Goal: Task Accomplishment & Management: Manage account settings

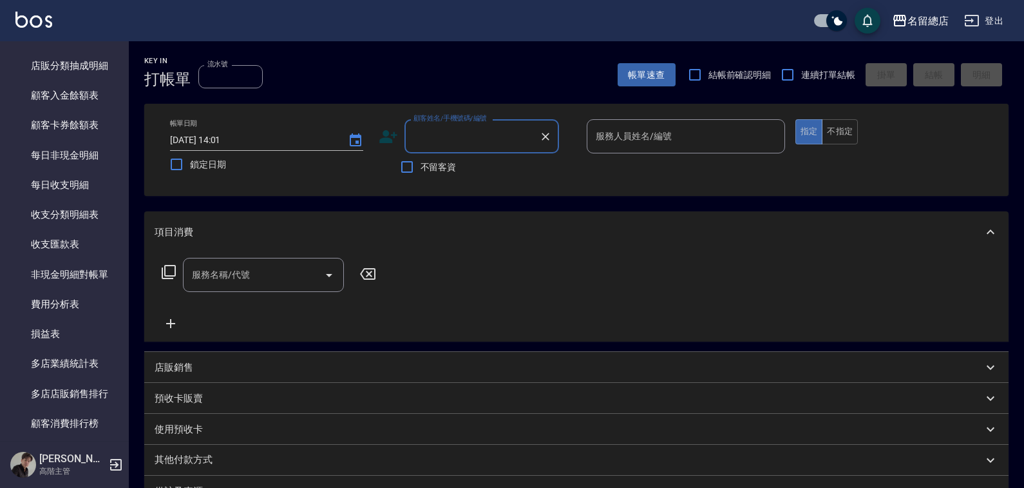
scroll to position [1546, 0]
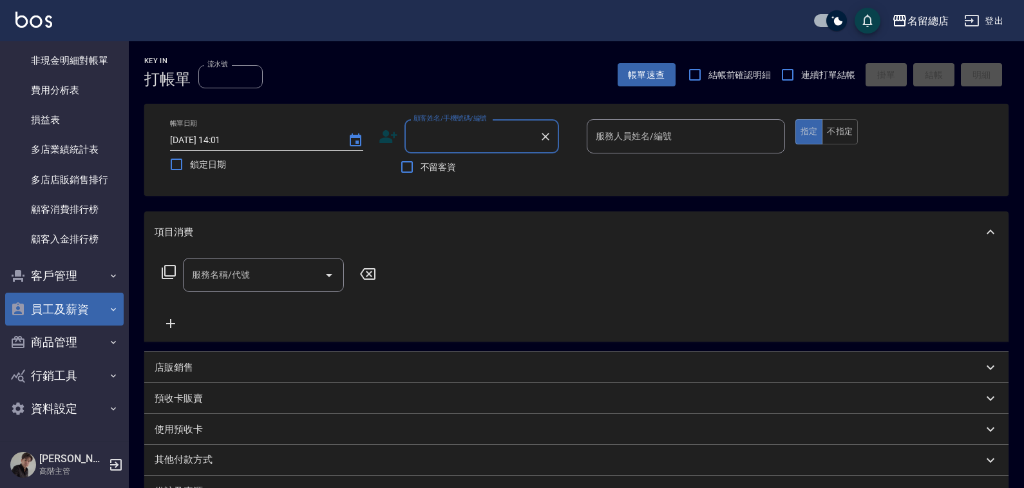
click at [73, 302] on button "員工及薪資" at bounding box center [64, 310] width 119 height 34
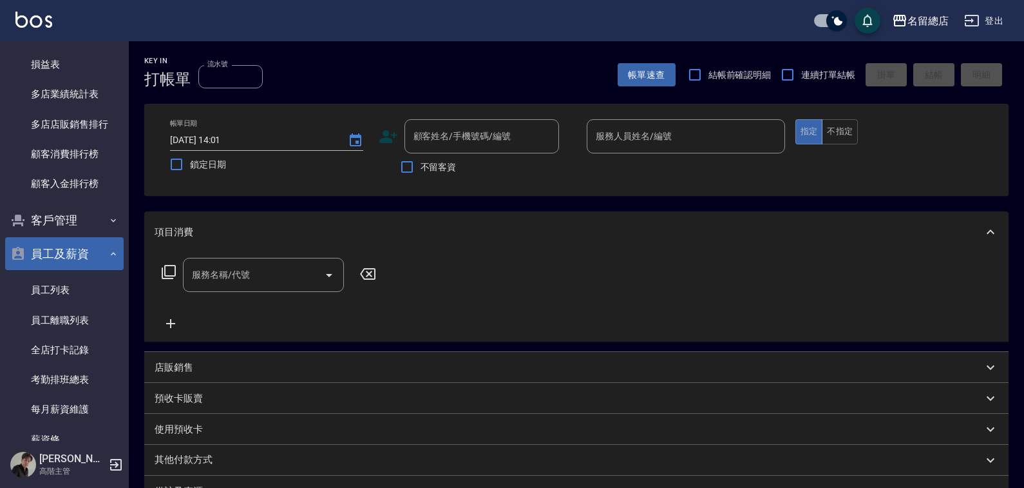
scroll to position [1740, 0]
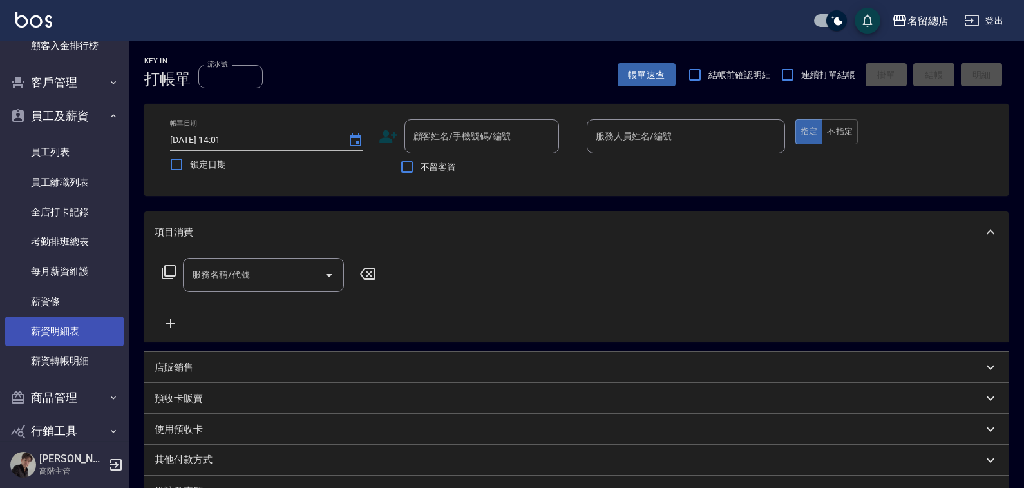
click at [65, 329] on link "薪資明細表" at bounding box center [64, 331] width 119 height 30
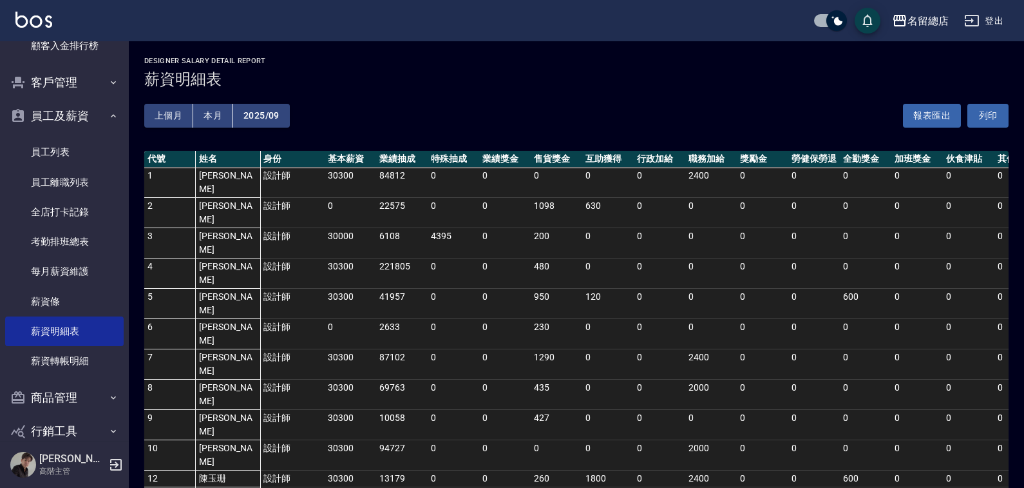
click at [245, 115] on button "2025/09" at bounding box center [261, 116] width 57 height 24
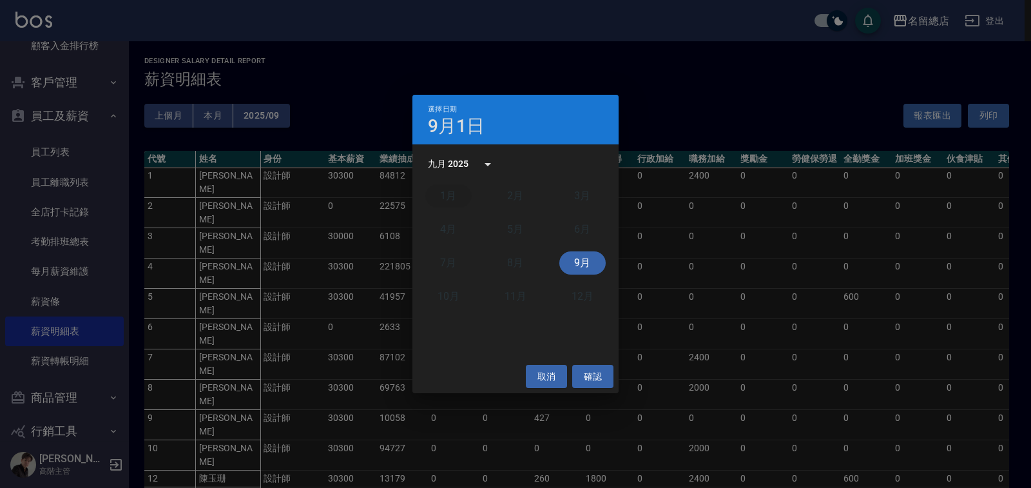
click at [435, 194] on button "1月" at bounding box center [448, 195] width 46 height 23
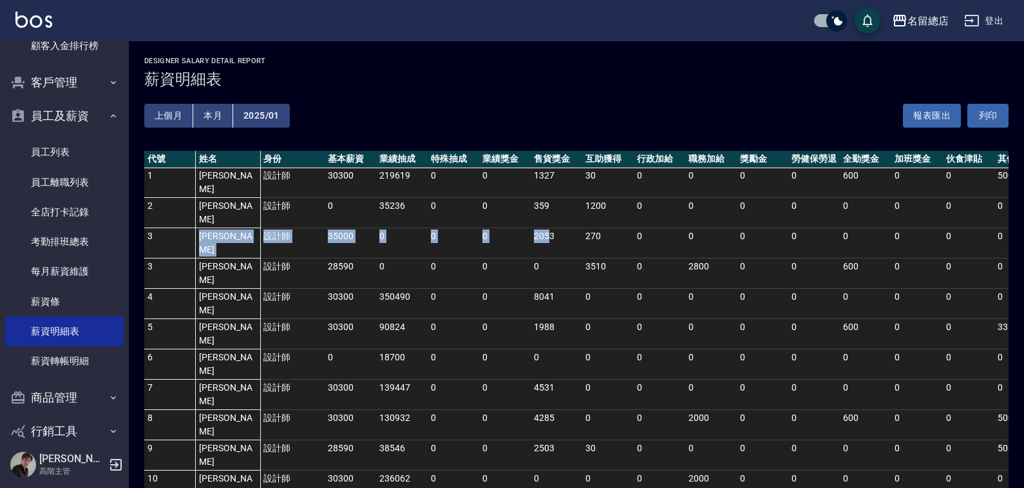
drag, startPoint x: 155, startPoint y: 209, endPoint x: 550, endPoint y: 216, distance: 394.4
click at [549, 228] on tr "3 黃詩佳 設計師 35000 0 0 0 2053 270 0 0 0 0 0 0 0 0 37323 57510 11264 0 9" at bounding box center [724, 243] width 1160 height 30
click at [922, 120] on button "報表匯出" at bounding box center [932, 116] width 58 height 24
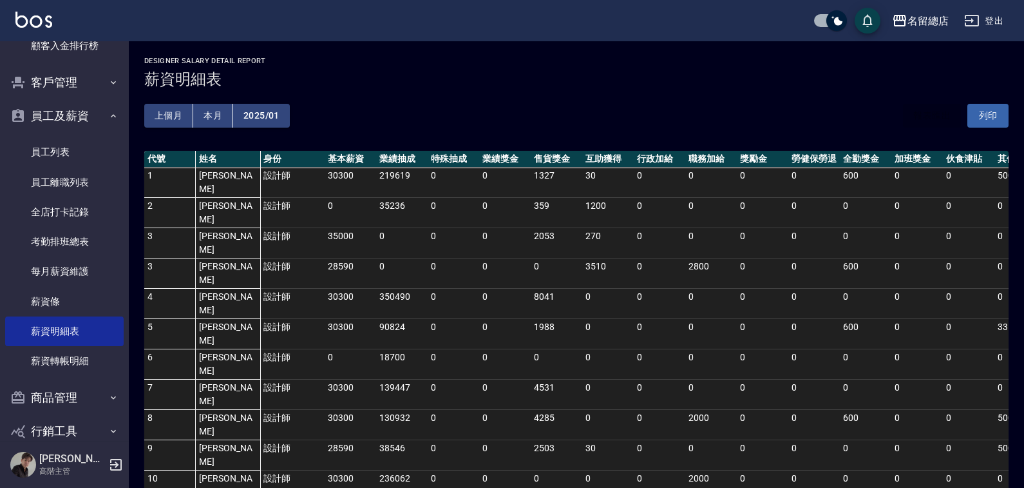
click at [500, 349] on td "0" at bounding box center [505, 364] width 52 height 30
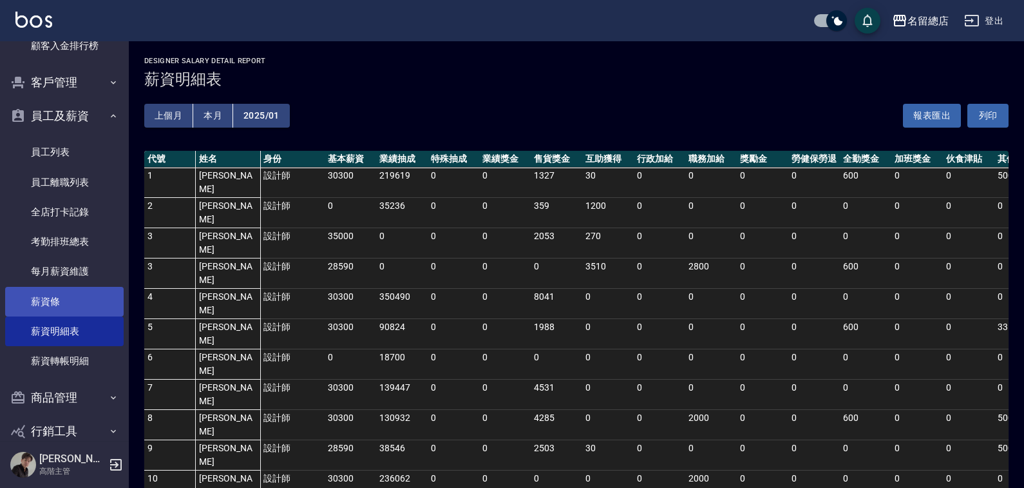
click at [62, 297] on link "薪資條" at bounding box center [64, 302] width 119 height 30
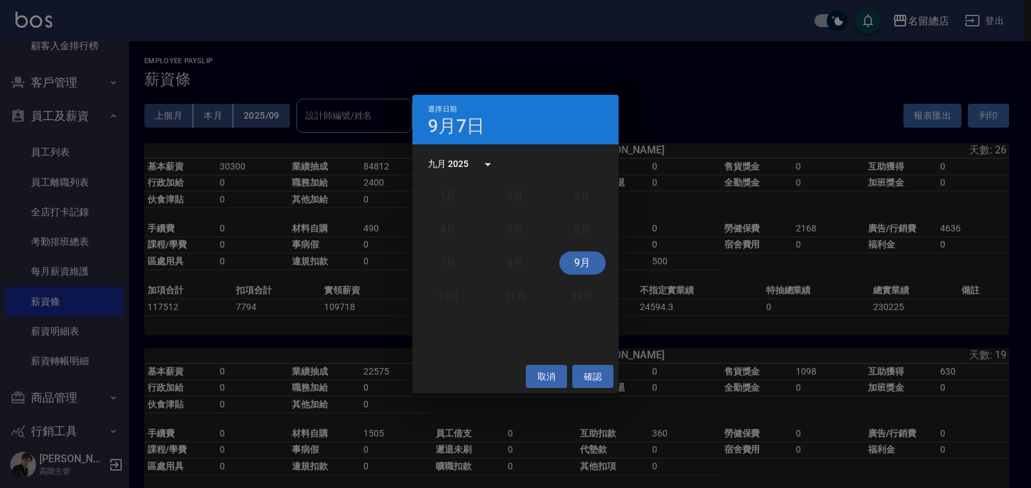
click at [577, 196] on button "3月" at bounding box center [582, 195] width 46 height 23
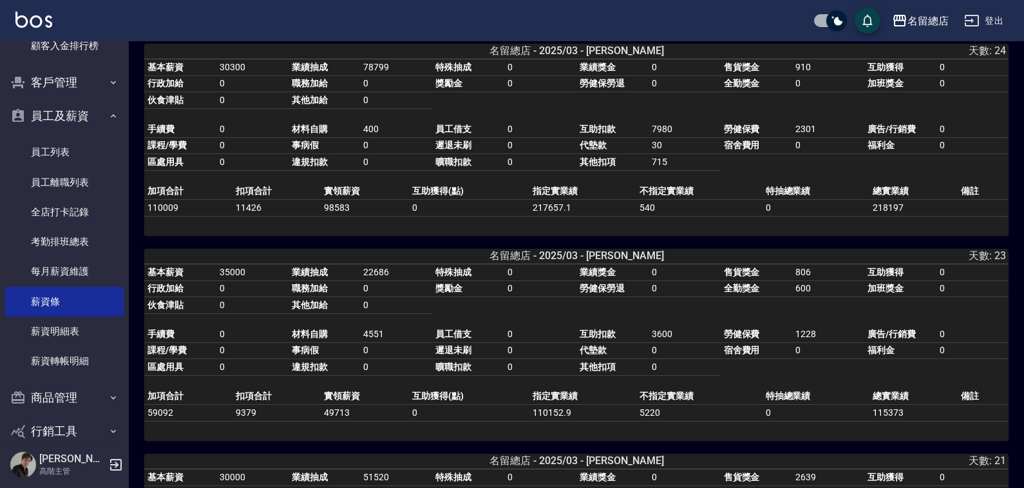
scroll to position [2762, 0]
click at [82, 271] on link "每月薪資維護" at bounding box center [64, 271] width 119 height 30
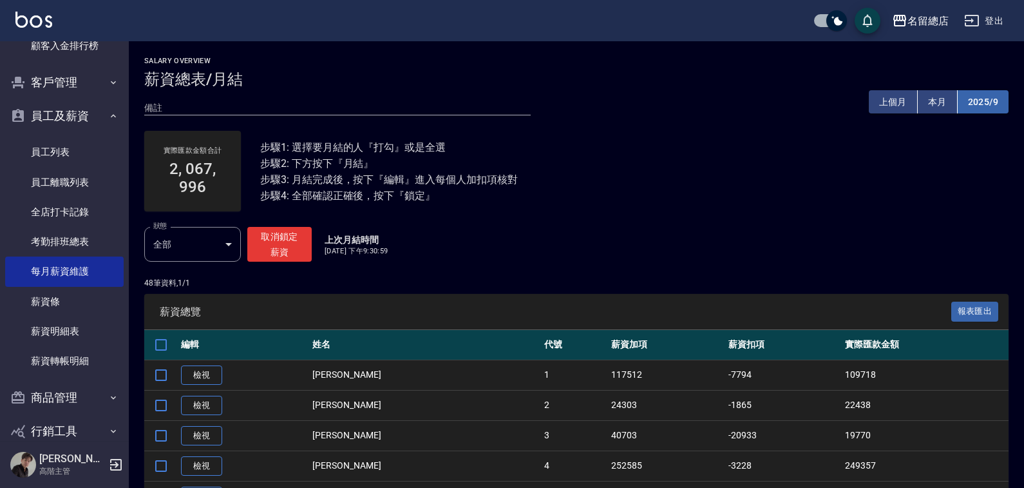
click at [984, 106] on button "2025/9" at bounding box center [983, 102] width 51 height 24
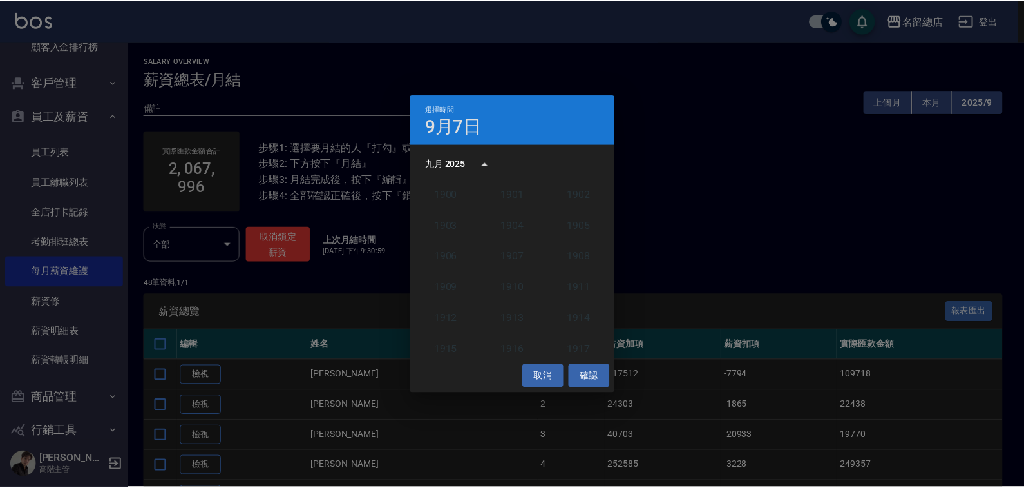
scroll to position [1193, 0]
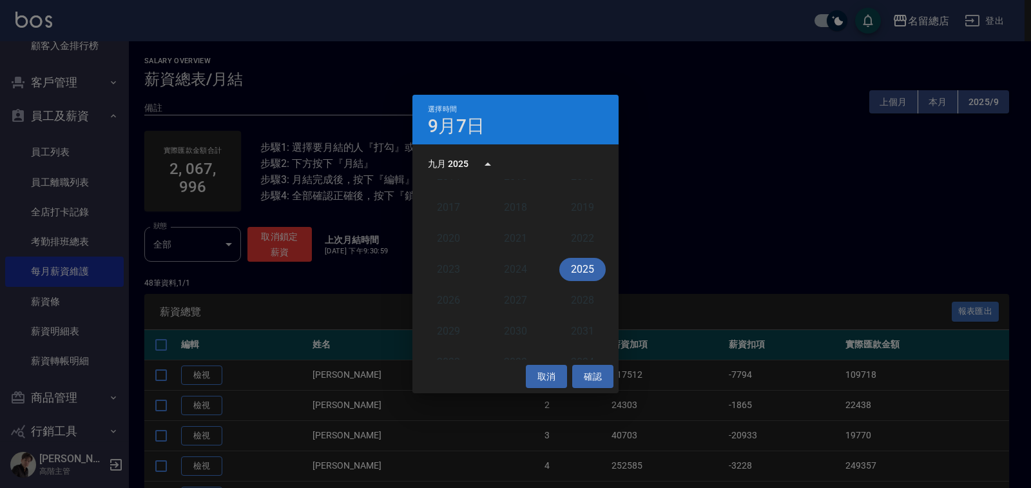
click at [580, 267] on button "2025" at bounding box center [582, 269] width 46 height 23
click at [588, 198] on button "3月" at bounding box center [582, 195] width 46 height 23
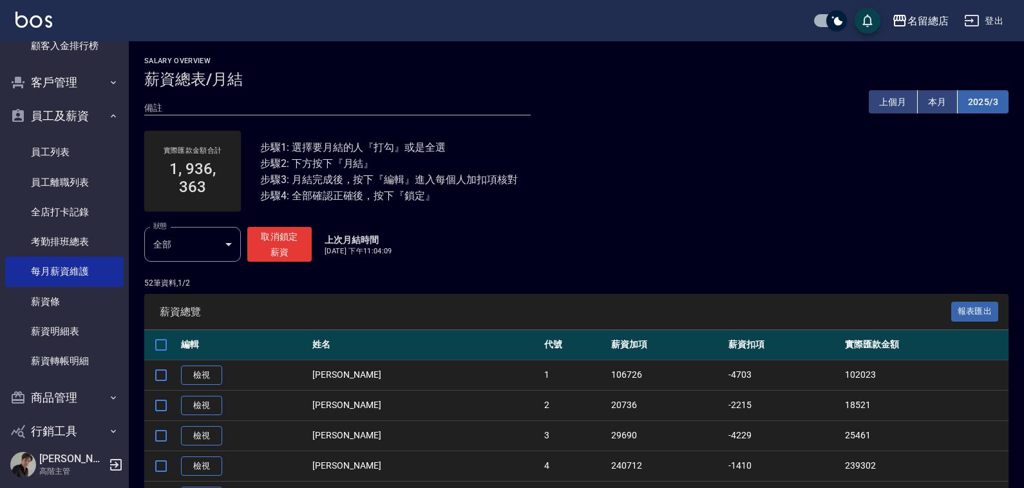
click at [965, 105] on button "2025/3" at bounding box center [983, 102] width 51 height 24
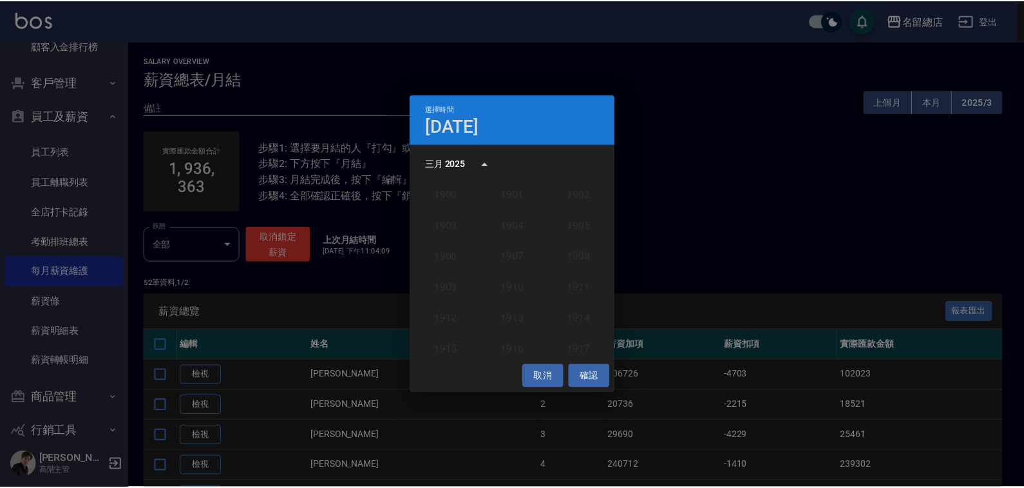
scroll to position [1193, 0]
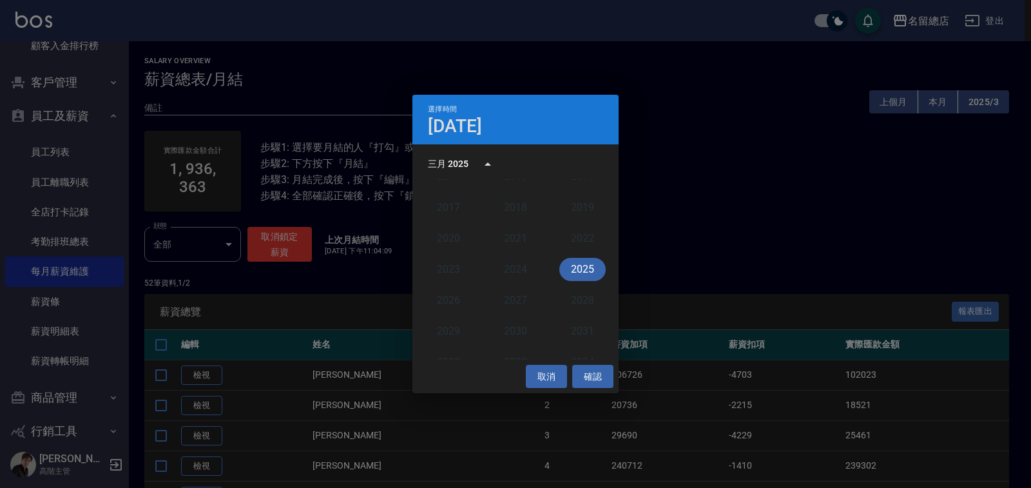
click at [591, 272] on button "2025" at bounding box center [582, 269] width 46 height 23
click at [456, 232] on button "4月" at bounding box center [448, 229] width 46 height 23
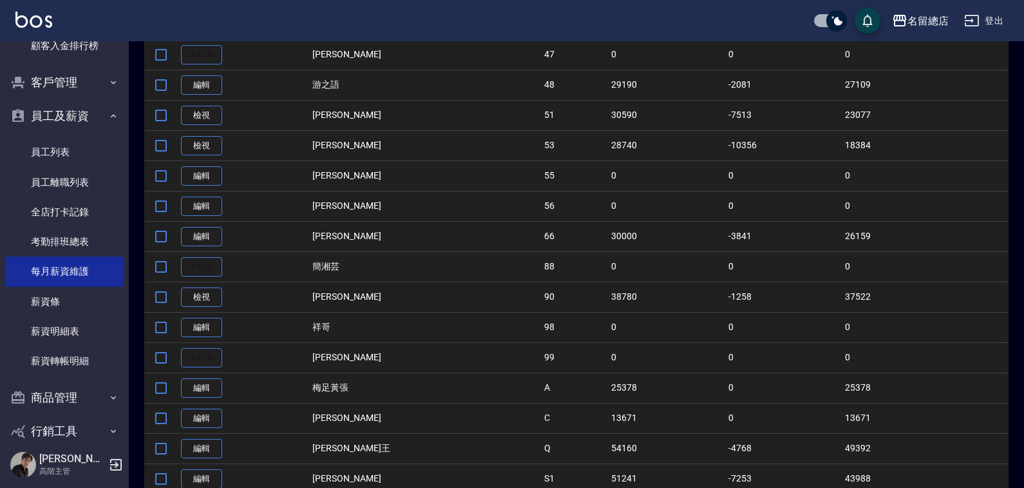
scroll to position [1329, 0]
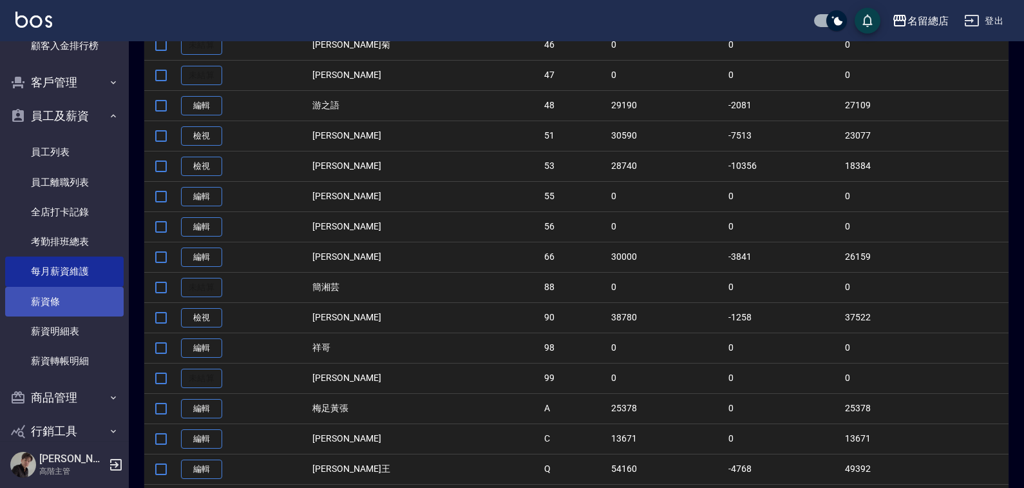
click at [84, 298] on link "薪資條" at bounding box center [64, 302] width 119 height 30
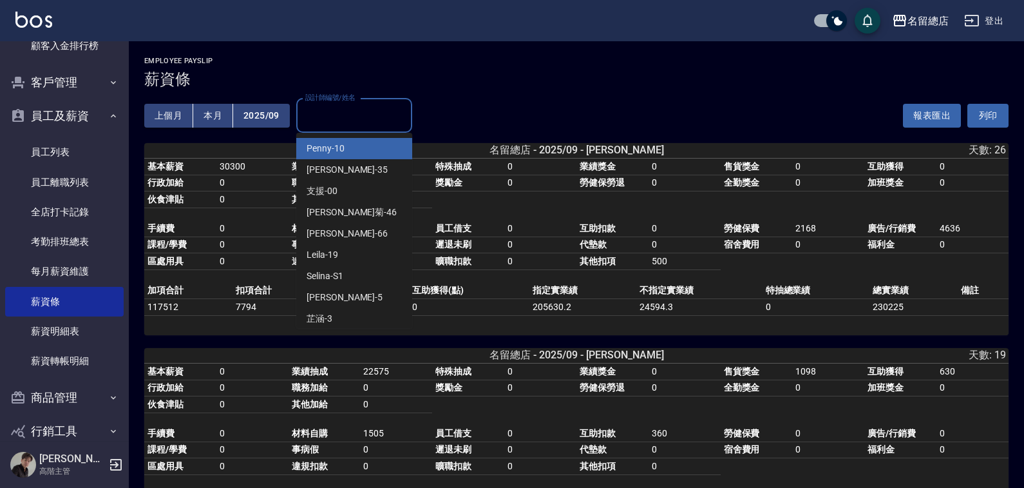
click at [341, 119] on input "設計師編號/姓名" at bounding box center [354, 115] width 104 height 23
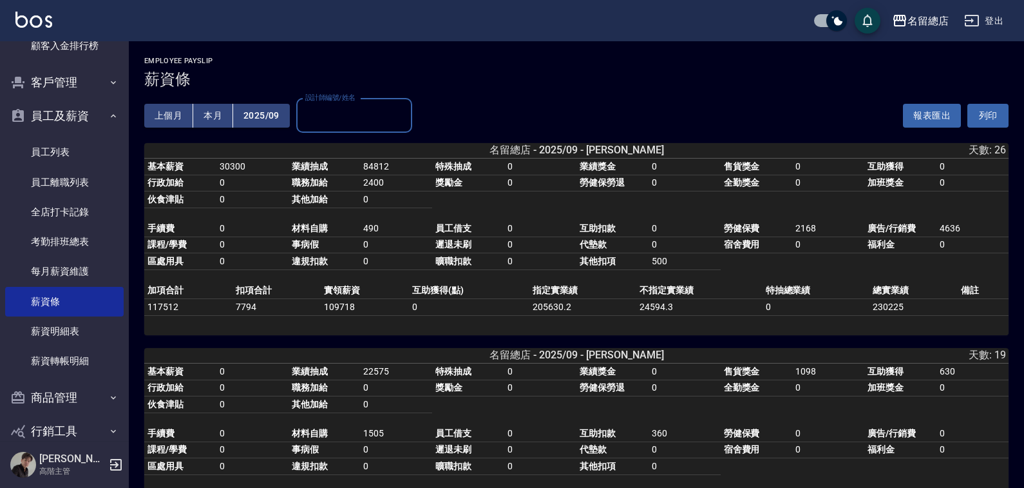
click at [340, 120] on input "設計師編號/姓名" at bounding box center [354, 115] width 104 height 23
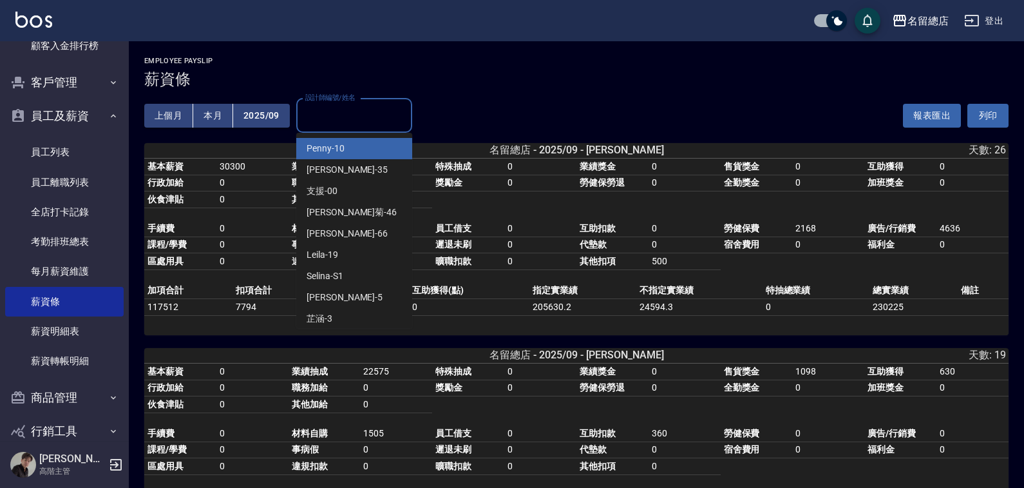
click at [276, 128] on div "上個月 本月 2025/09 設計師編號/姓名 設計師編號/姓名" at bounding box center [278, 115] width 268 height 55
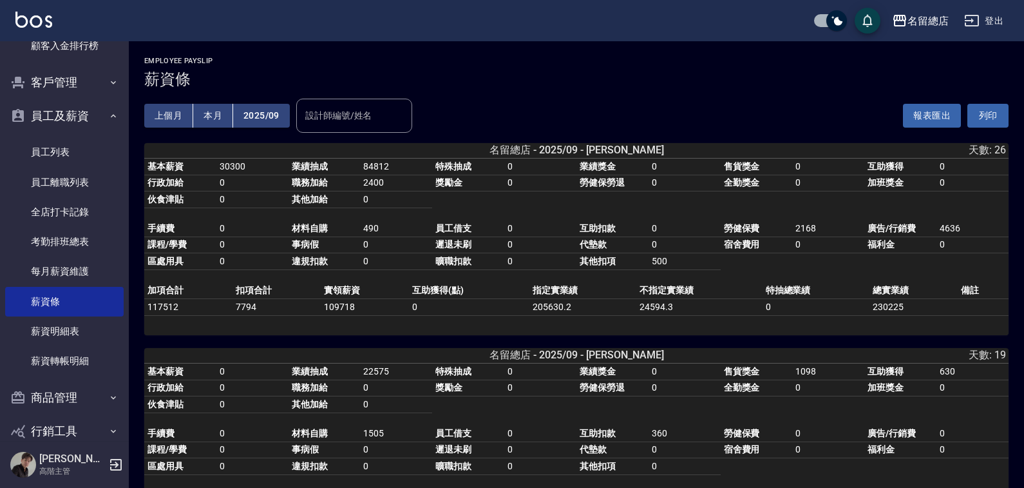
click at [273, 120] on button "2025/09" at bounding box center [261, 116] width 57 height 24
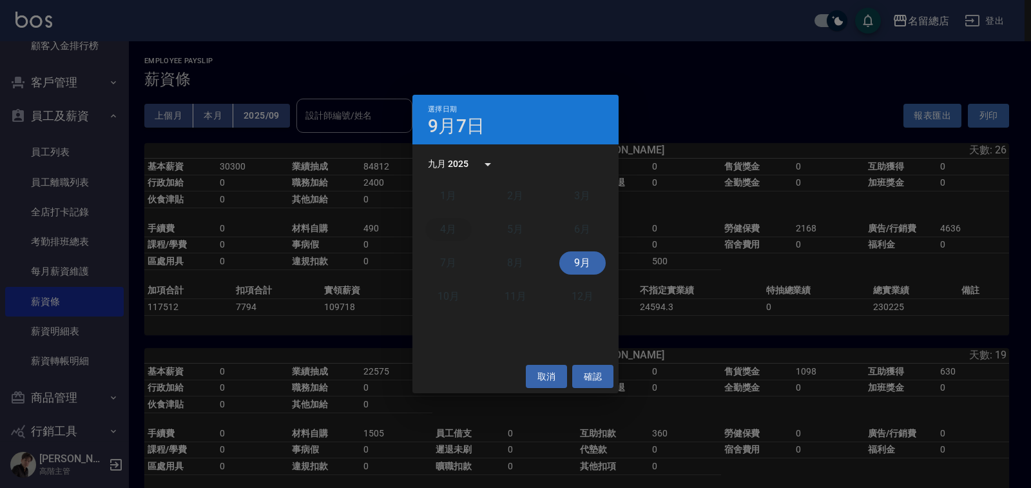
click at [450, 233] on button "4月" at bounding box center [448, 229] width 46 height 23
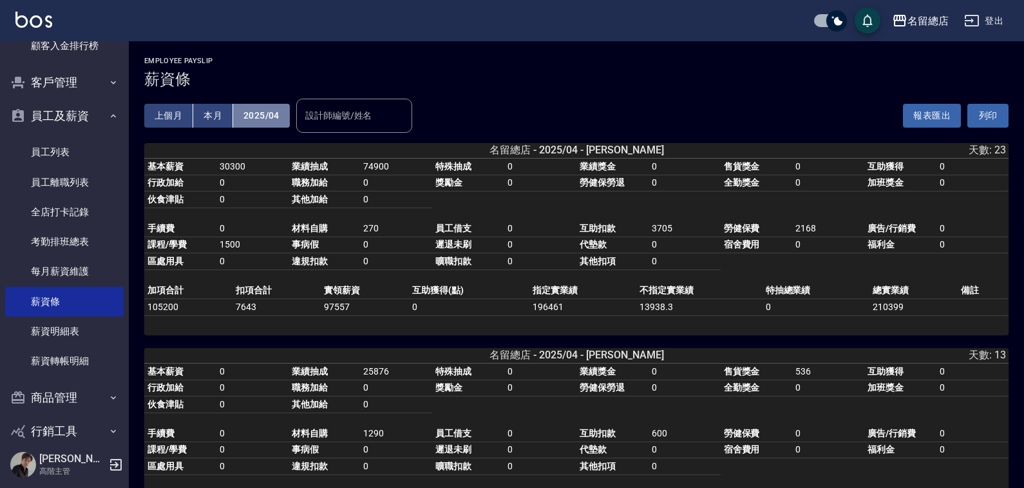
click at [283, 120] on button "2025/04" at bounding box center [261, 116] width 57 height 24
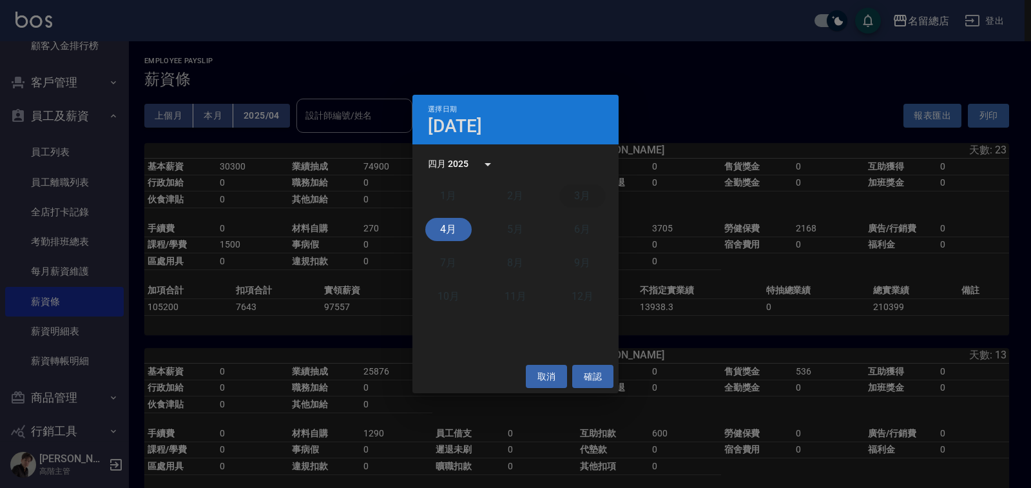
click at [576, 200] on button "3月" at bounding box center [582, 195] width 46 height 23
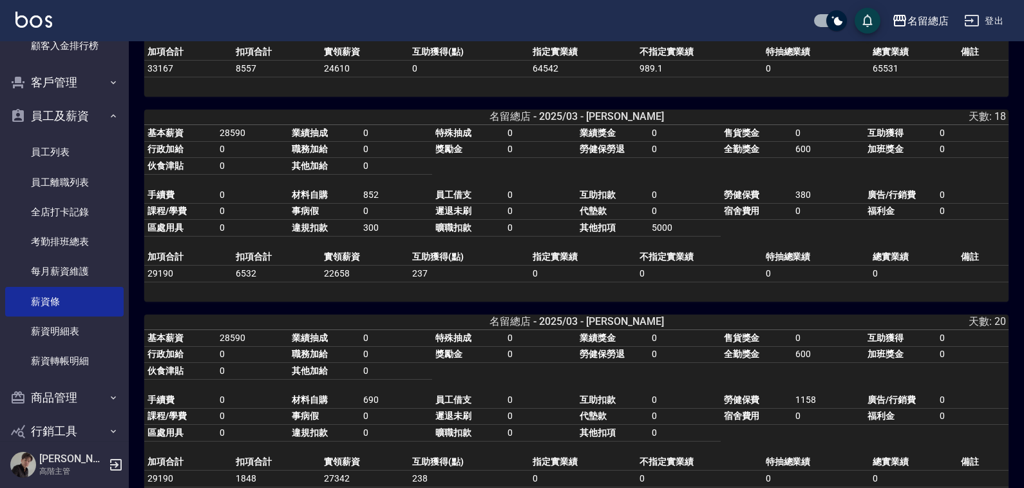
scroll to position [3729, 0]
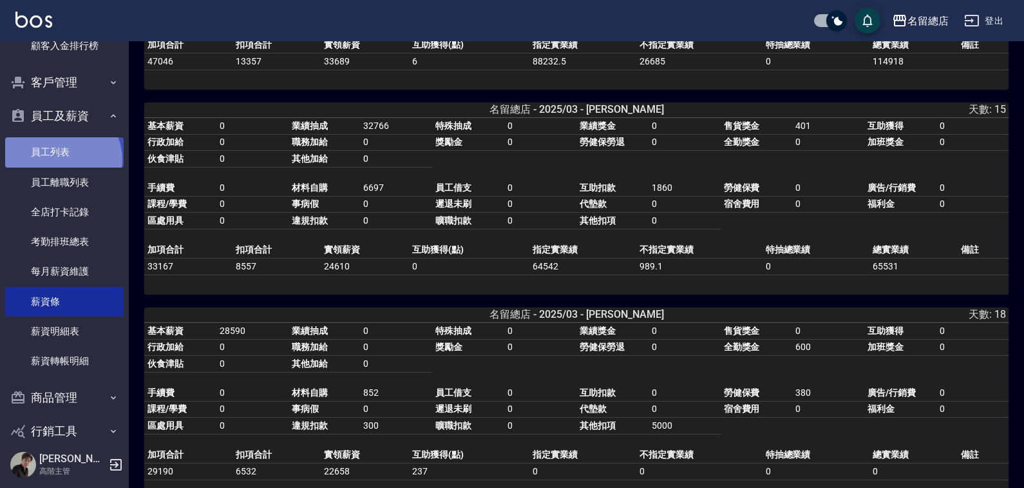
click at [61, 158] on link "員工列表" at bounding box center [64, 152] width 119 height 30
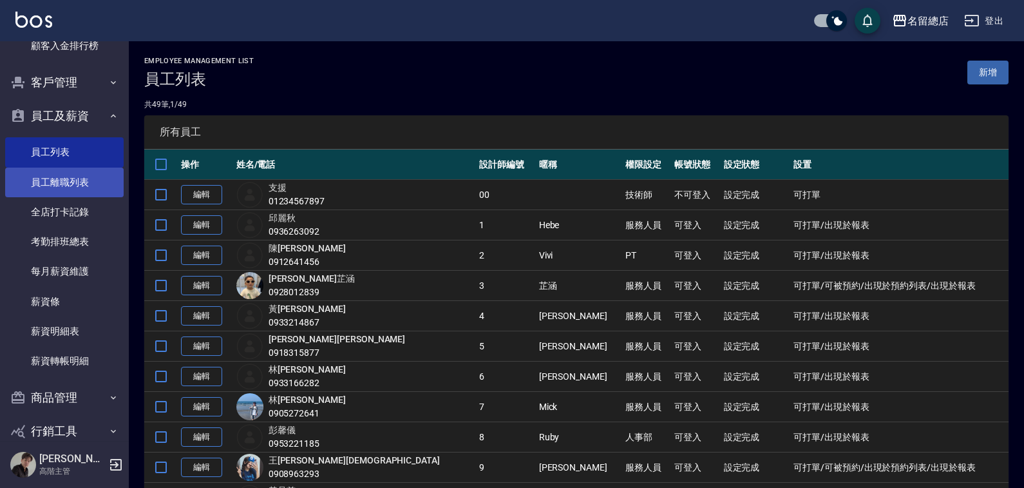
click at [90, 168] on link "員工離職列表" at bounding box center [64, 183] width 119 height 30
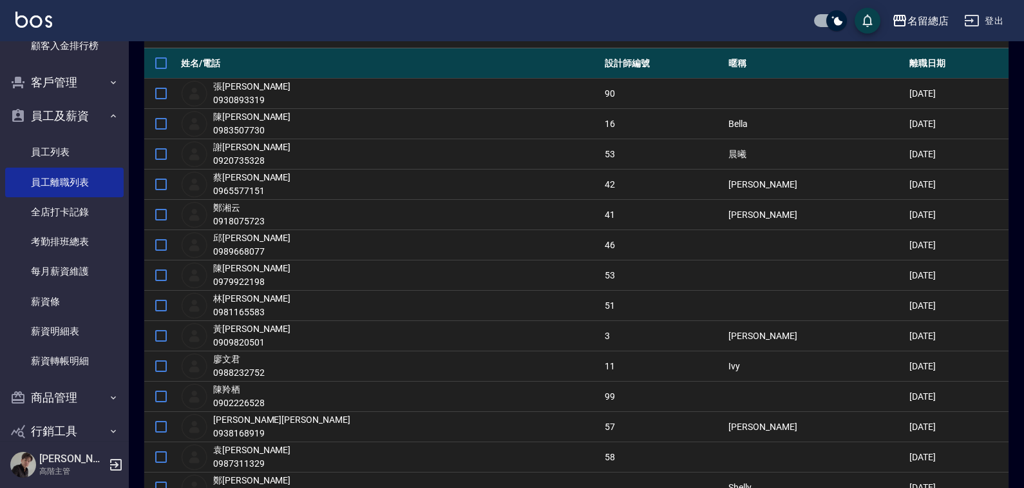
scroll to position [129, 0]
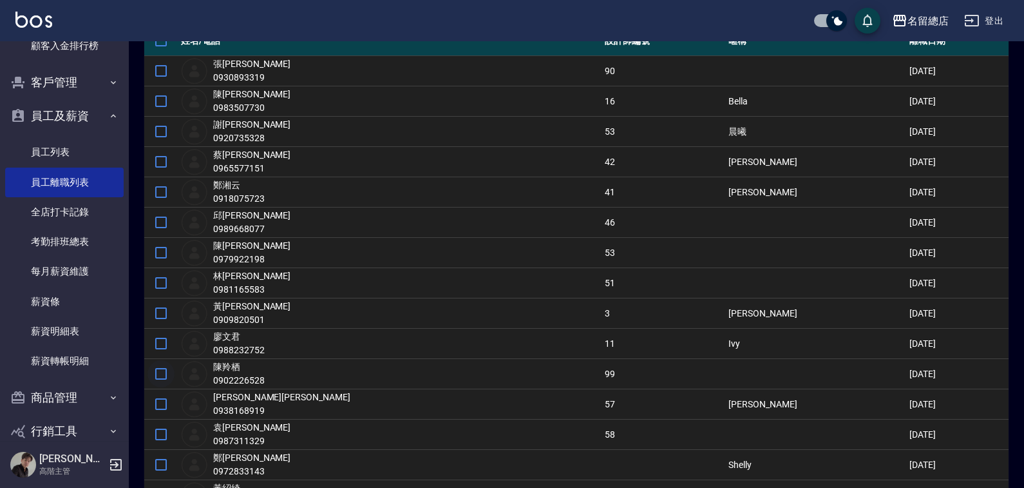
click at [166, 376] on input "checkbox" at bounding box center [161, 373] width 27 height 27
checkbox input "true"
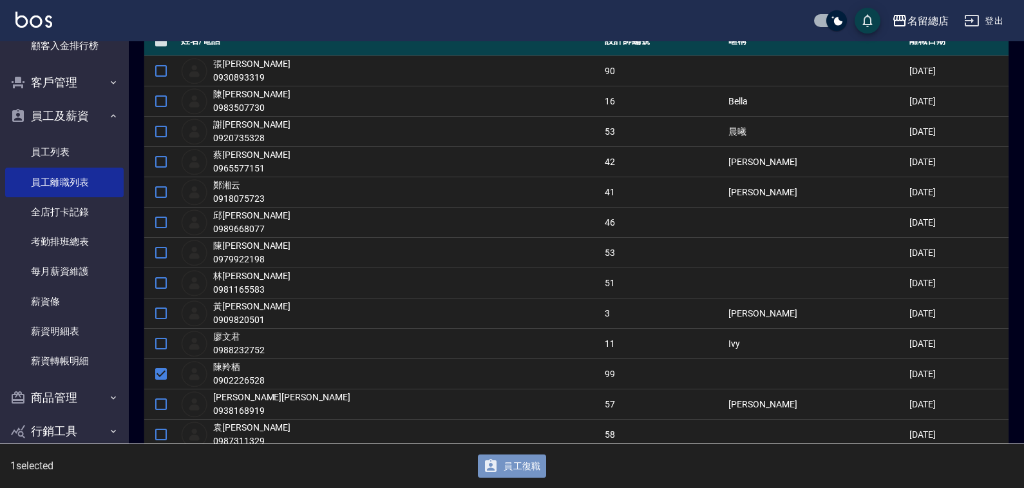
click at [494, 450] on icon "button" at bounding box center [490, 465] width 15 height 15
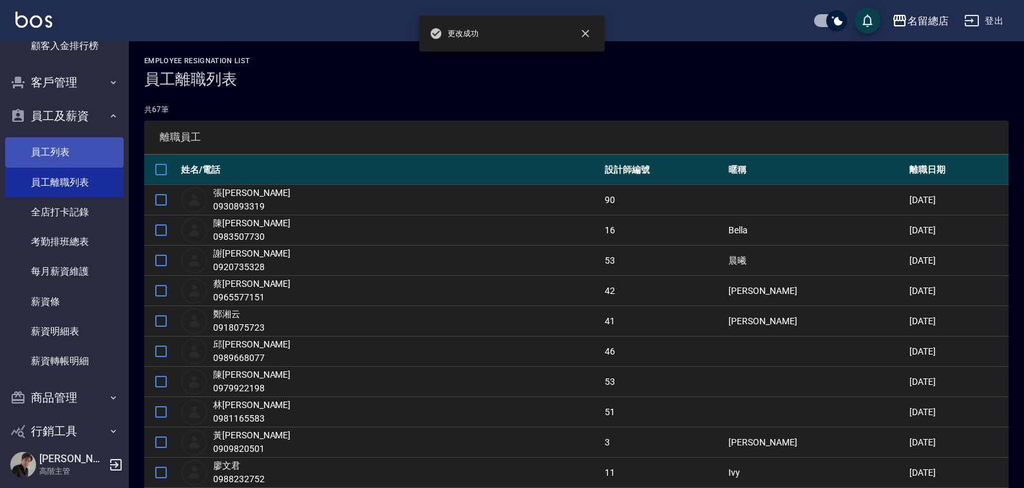
click at [46, 157] on link "員工列表" at bounding box center [64, 152] width 119 height 30
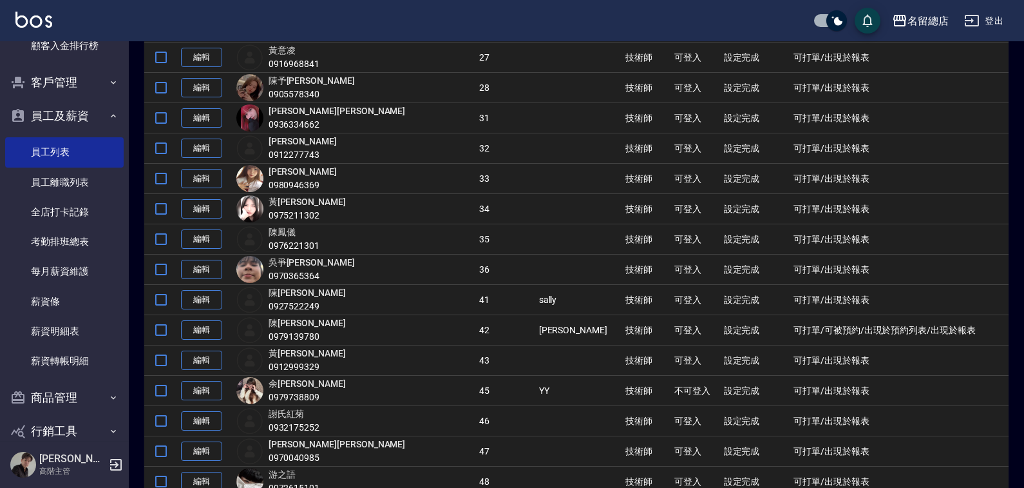
scroll to position [1256, 0]
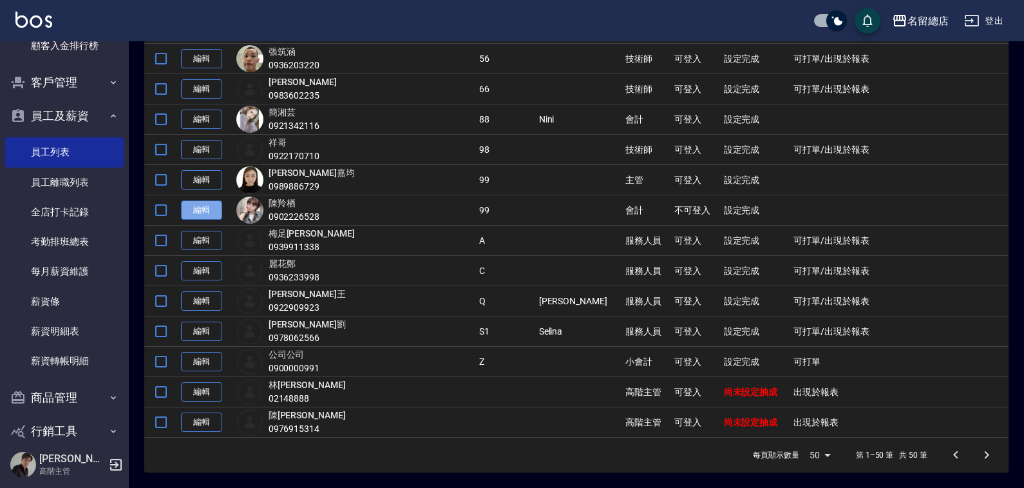
click at [199, 206] on link "編輯" at bounding box center [201, 210] width 41 height 20
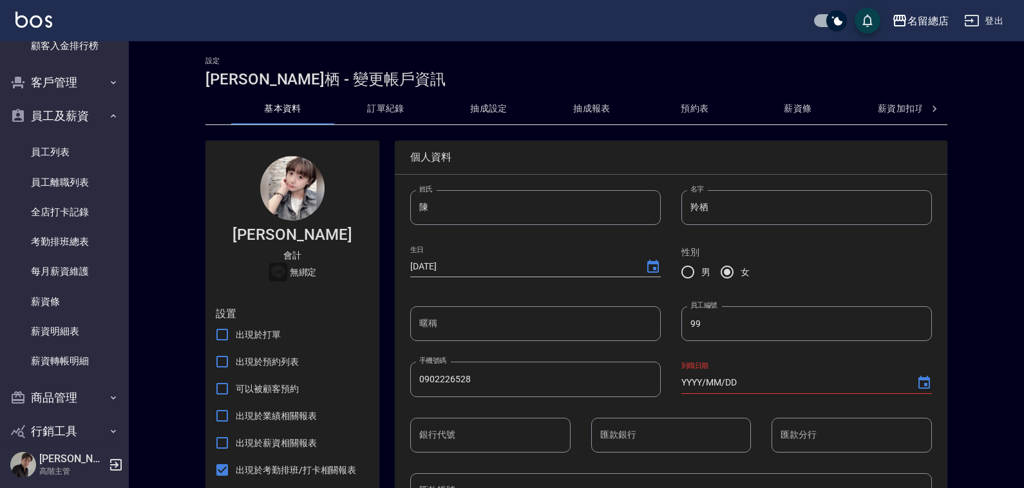
click at [812, 108] on button "薪資條" at bounding box center [798, 108] width 103 height 31
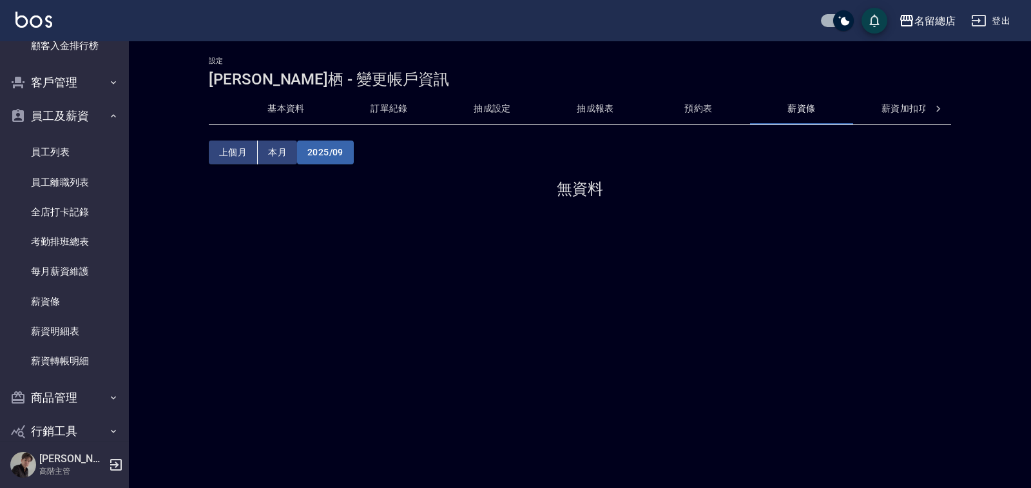
click at [338, 153] on button "2025/09" at bounding box center [325, 152] width 57 height 24
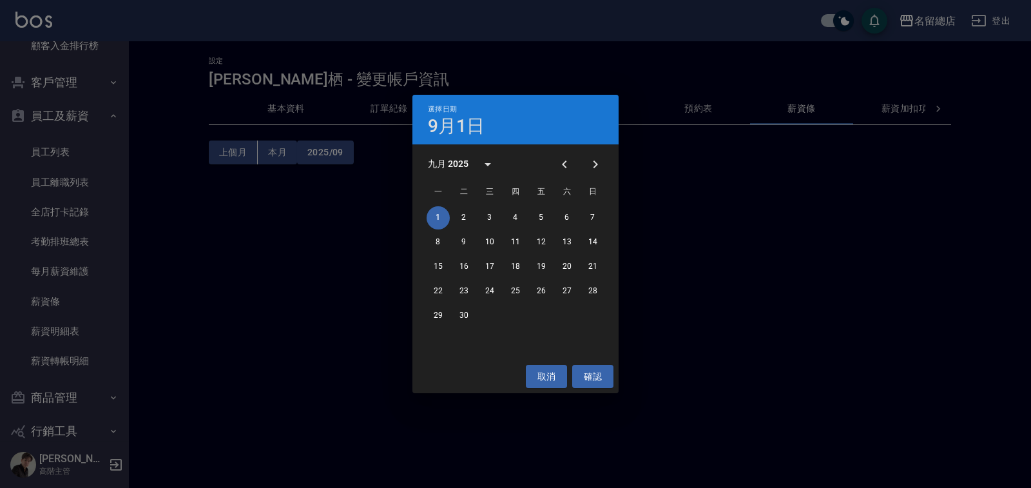
click at [465, 166] on div "九月 2025" at bounding box center [448, 164] width 41 height 14
click at [598, 269] on button "2025" at bounding box center [582, 269] width 46 height 23
click at [481, 164] on icon "calendar view is open, switch to year view" at bounding box center [487, 164] width 15 height 15
click at [481, 164] on icon "year view is open, switch to calendar view" at bounding box center [487, 164] width 15 height 15
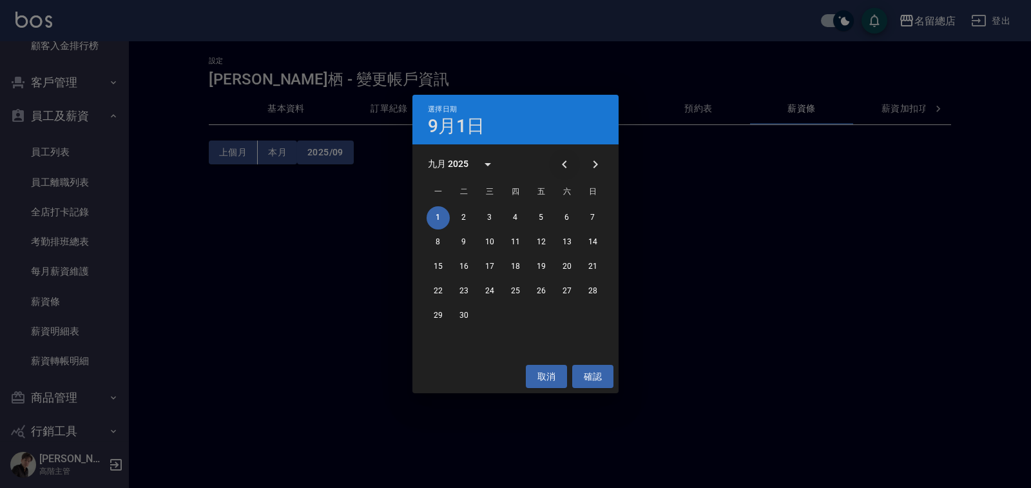
click at [572, 164] on button "Previous month" at bounding box center [564, 164] width 31 height 31
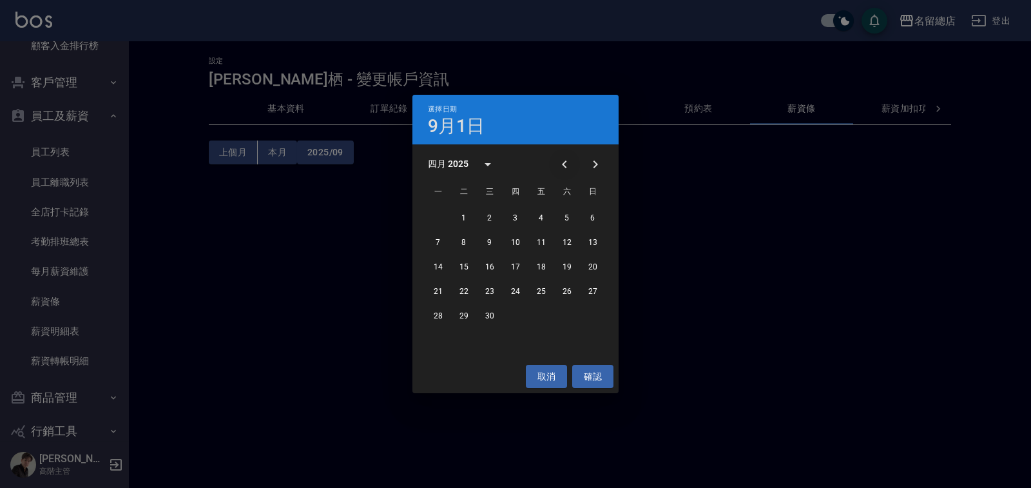
click at [572, 164] on button "Previous month" at bounding box center [564, 164] width 31 height 31
click at [566, 218] on button "1" at bounding box center [566, 217] width 23 height 23
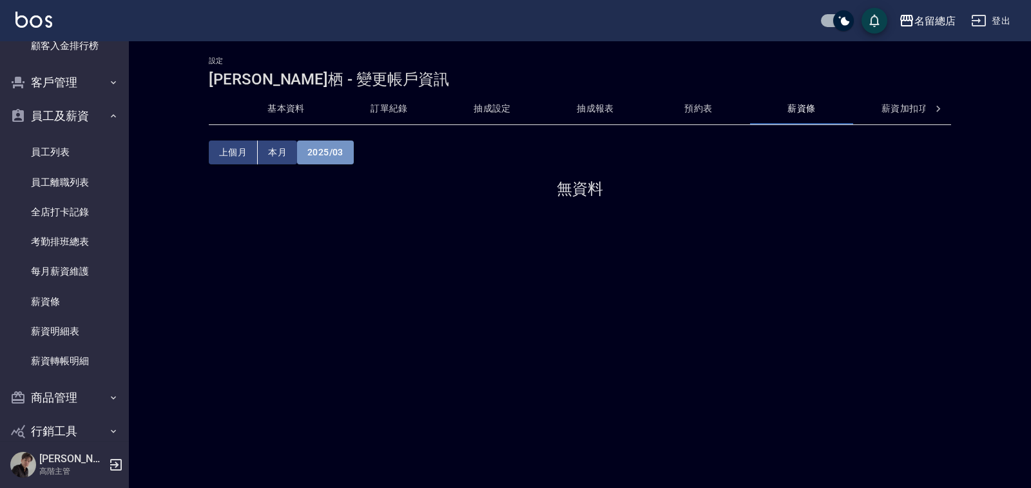
click at [334, 154] on button "2025/03" at bounding box center [325, 152] width 57 height 24
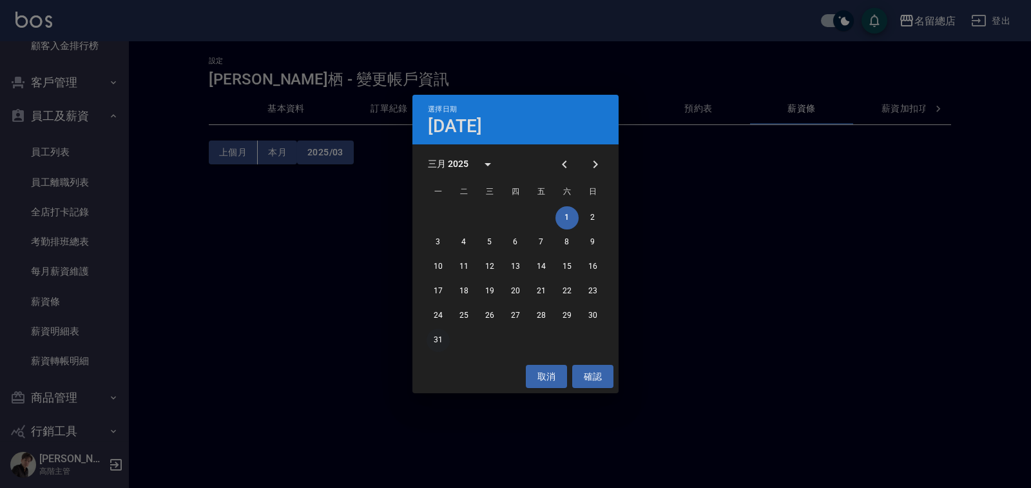
click at [439, 334] on button "31" at bounding box center [438, 340] width 23 height 23
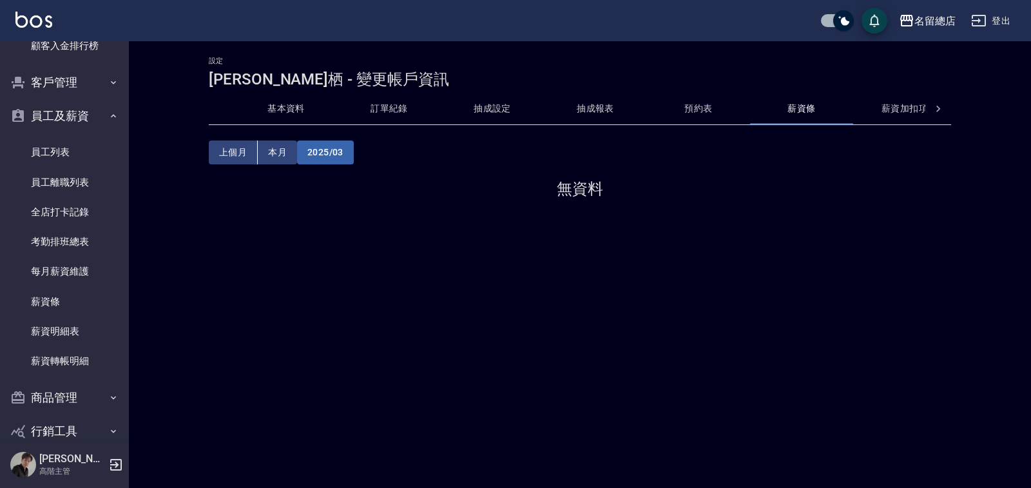
click at [332, 150] on button "2025/03" at bounding box center [325, 152] width 57 height 24
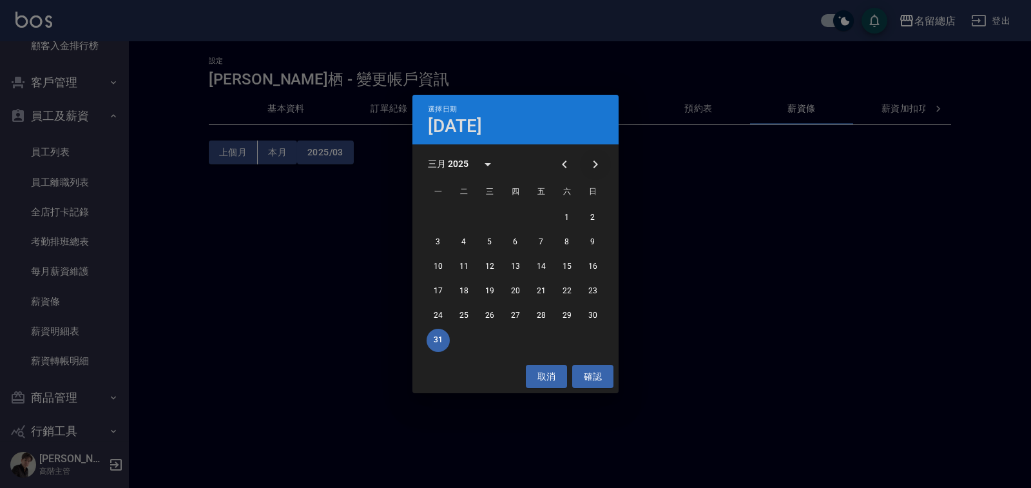
click at [599, 162] on icon "Next month" at bounding box center [595, 164] width 15 height 15
click at [489, 316] on button "30" at bounding box center [489, 315] width 23 height 23
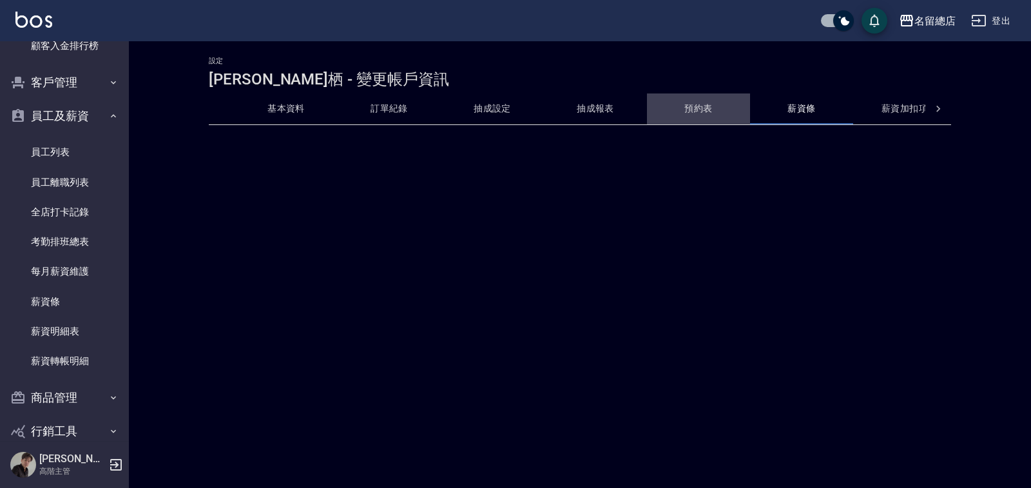
click at [689, 113] on button "預約表" at bounding box center [698, 108] width 103 height 31
